Goal: Find specific page/section: Find specific page/section

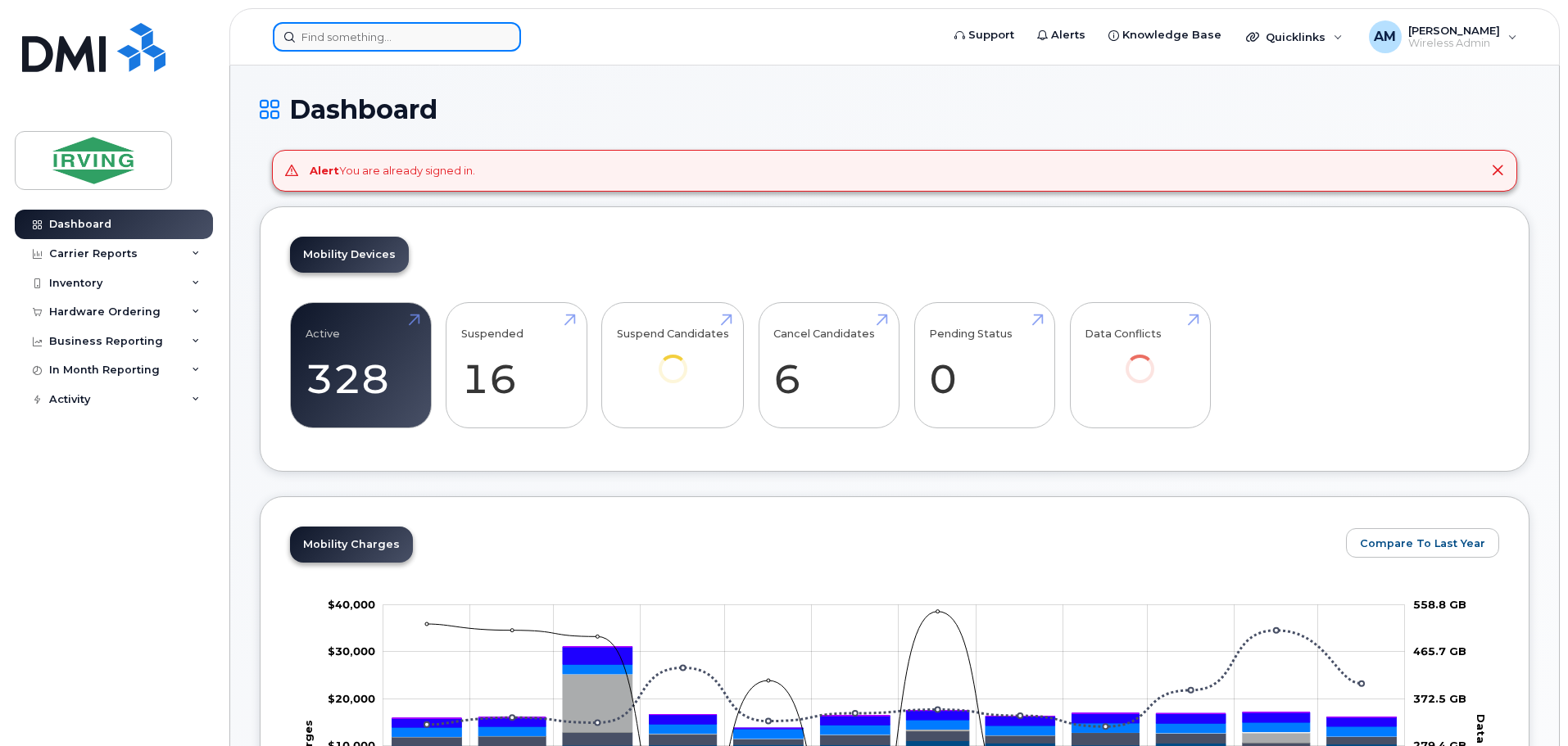
click at [395, 40] on input at bounding box center [396, 36] width 248 height 29
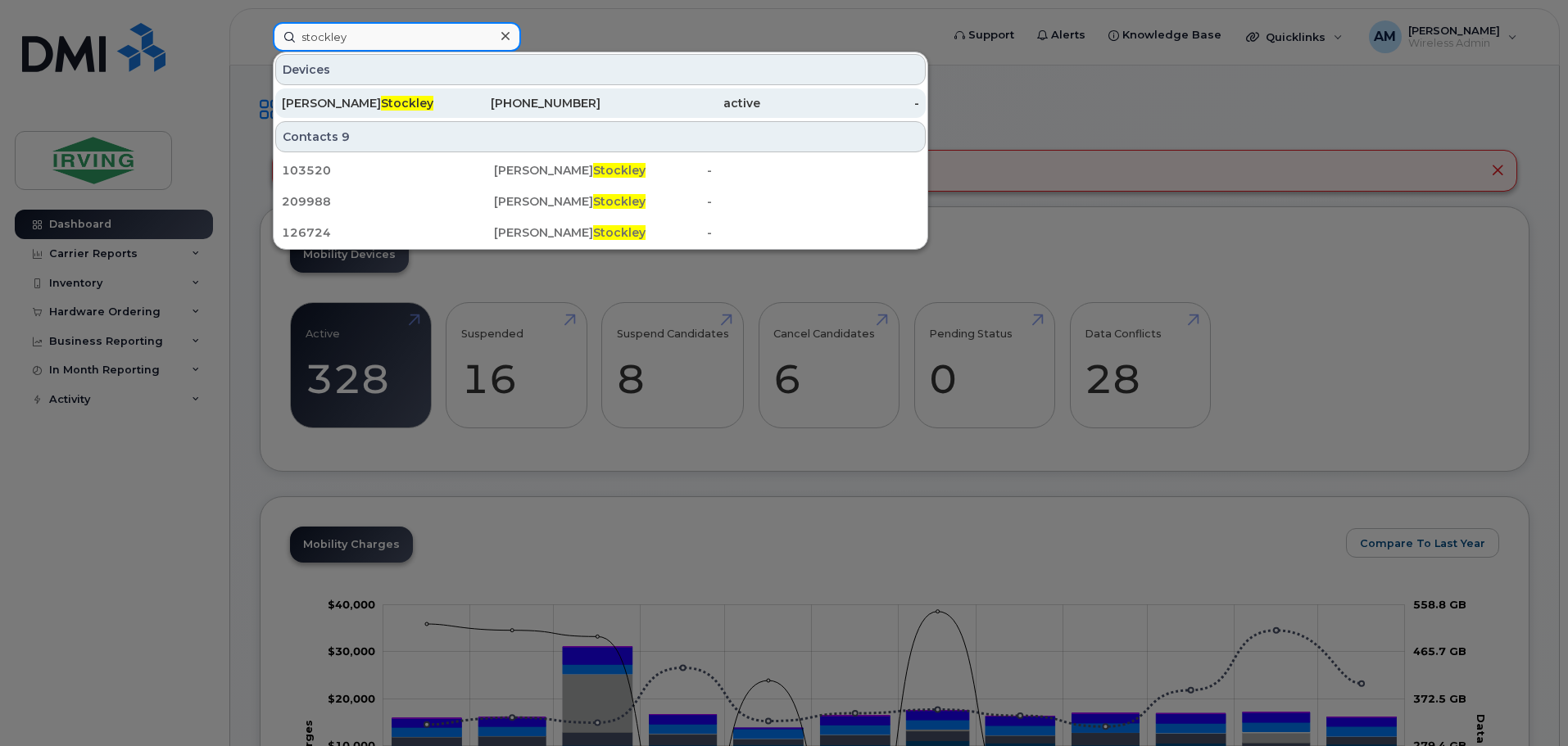
type input "stockley"
click at [381, 99] on span "Stockley" at bounding box center [407, 104] width 52 height 15
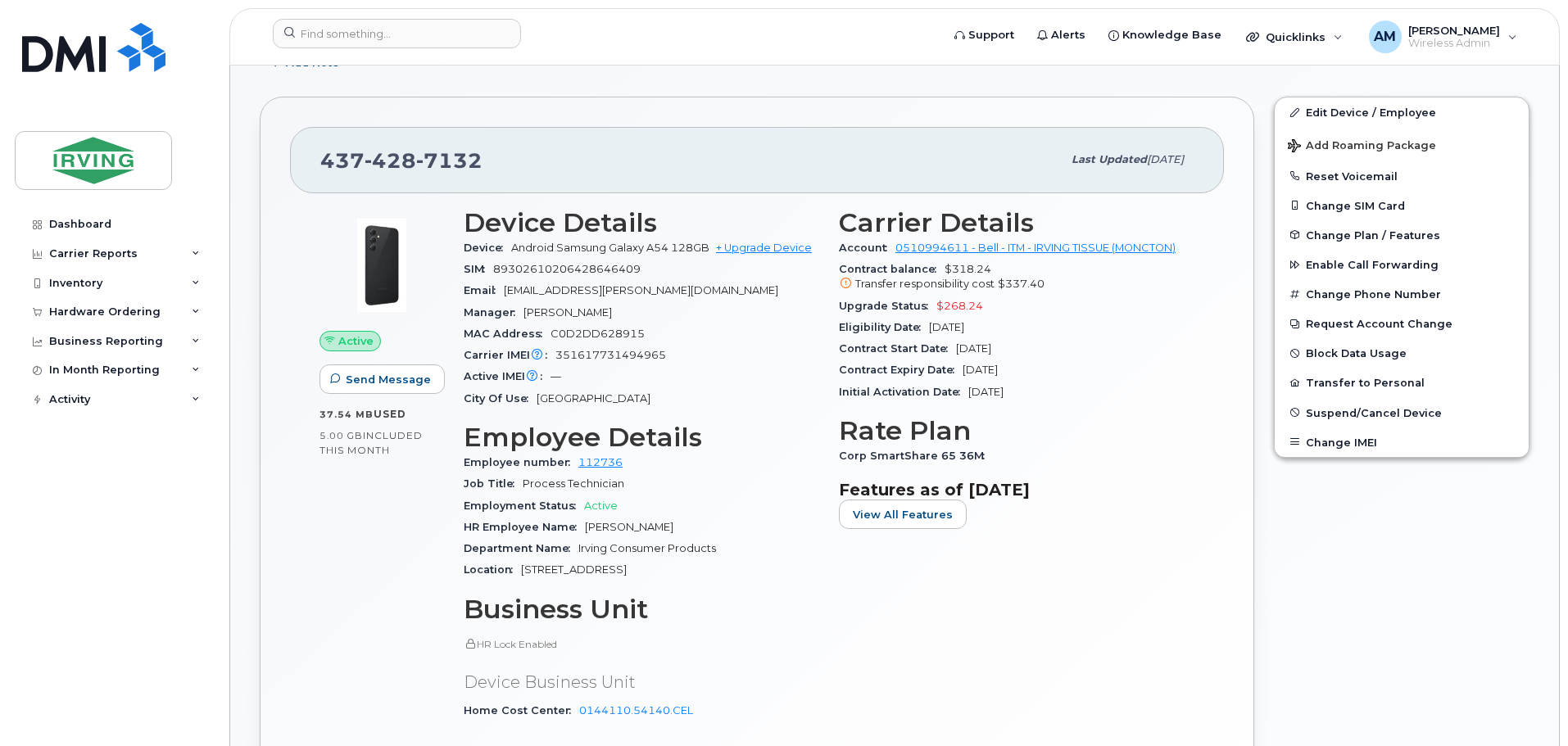
scroll to position [410, 0]
